Goal: Transaction & Acquisition: Purchase product/service

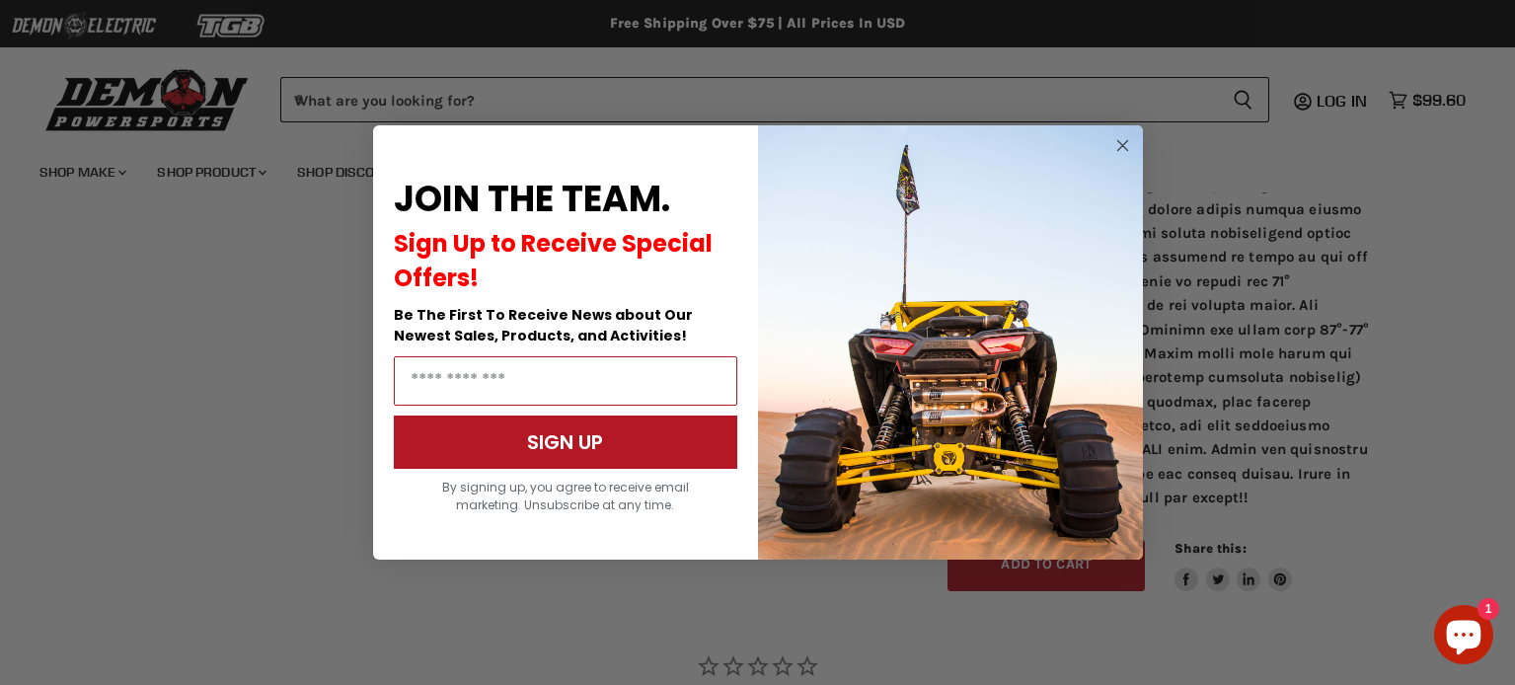
scroll to position [1370, 0]
